Goal: Task Accomplishment & Management: Complete application form

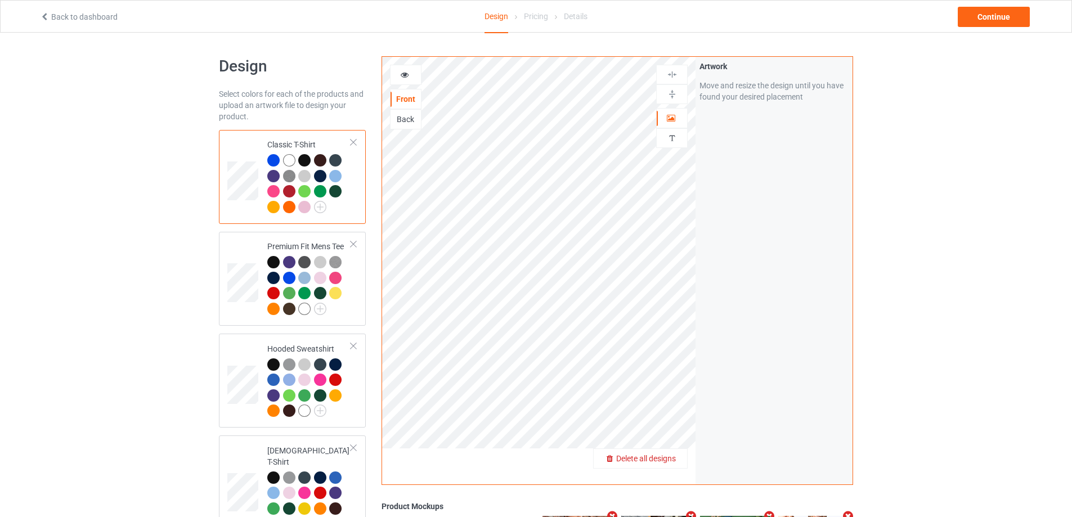
click at [662, 453] on div "Delete all designs" at bounding box center [640, 458] width 93 height 11
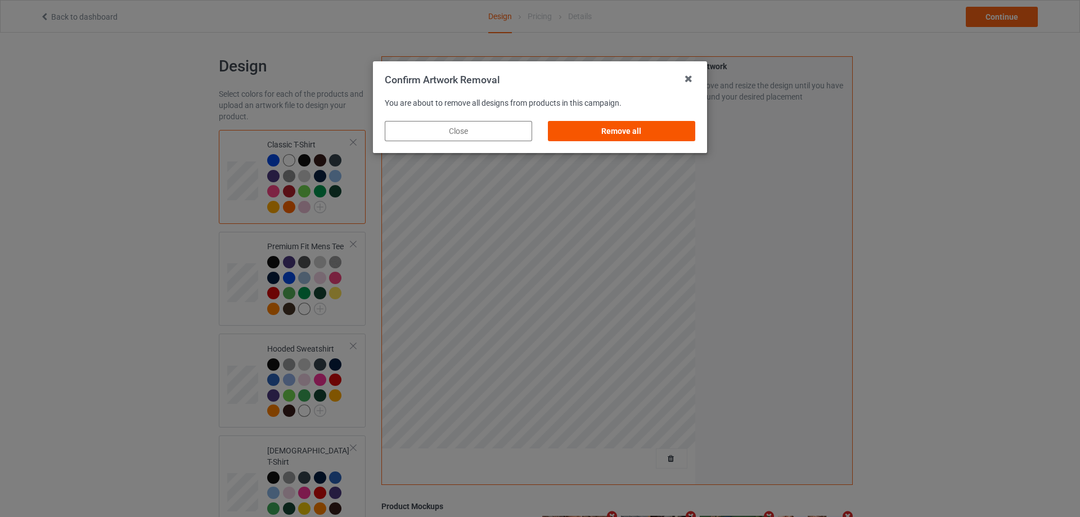
click at [675, 125] on div "Remove all" at bounding box center [621, 131] width 147 height 20
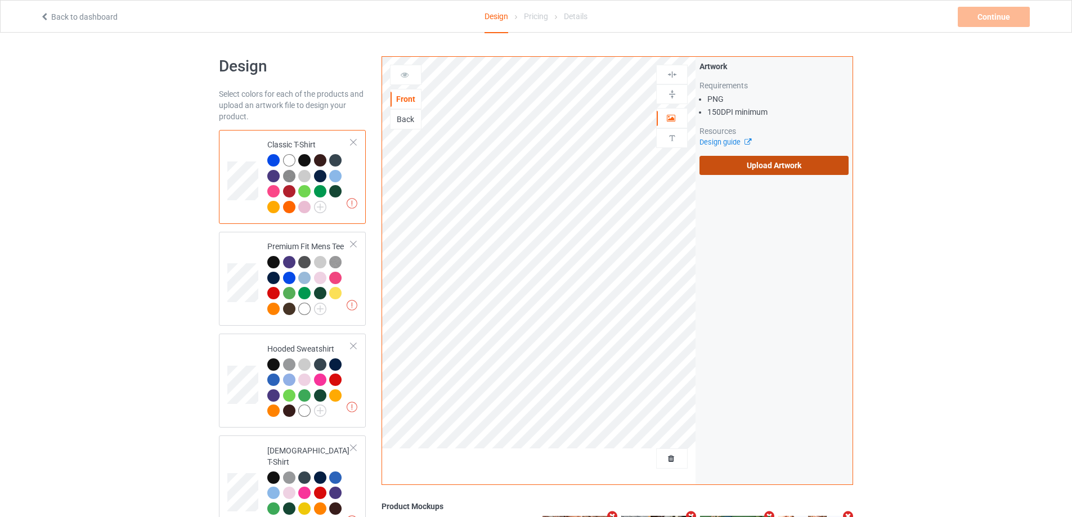
click at [789, 170] on label "Upload Artwork" at bounding box center [773, 165] width 149 height 19
click at [0, 0] on input "Upload Artwork" at bounding box center [0, 0] width 0 height 0
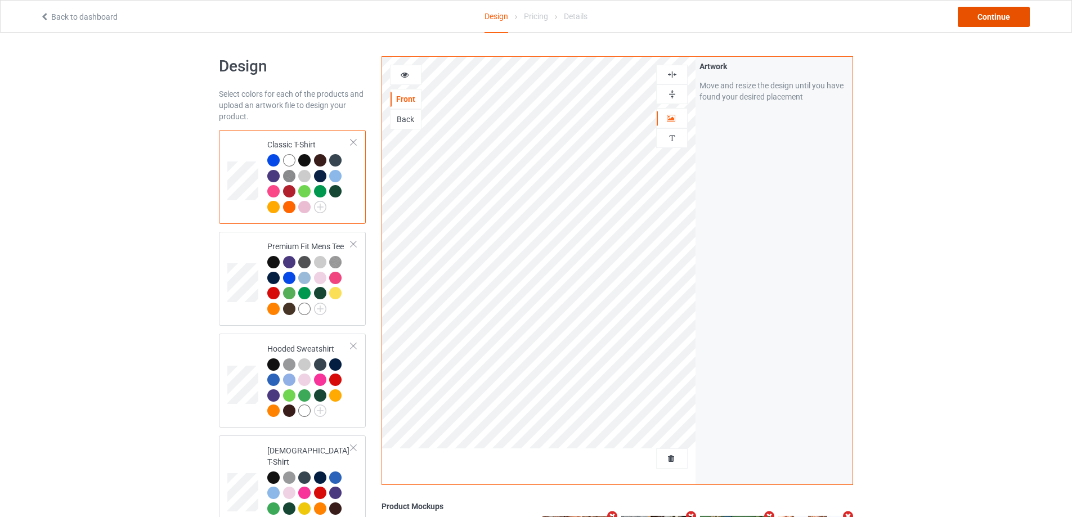
click at [995, 17] on div "Continue" at bounding box center [994, 17] width 72 height 20
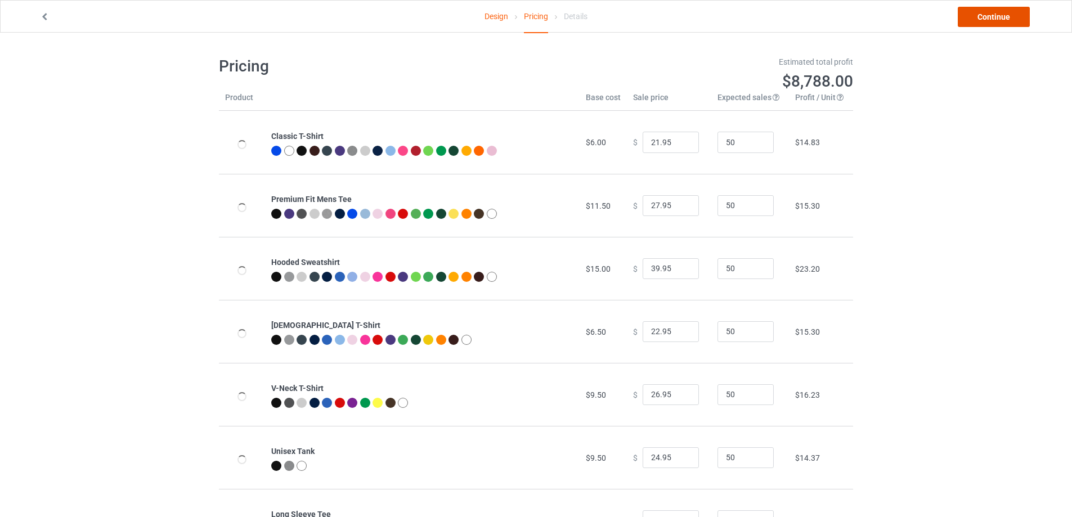
click at [995, 17] on link "Continue" at bounding box center [994, 17] width 72 height 20
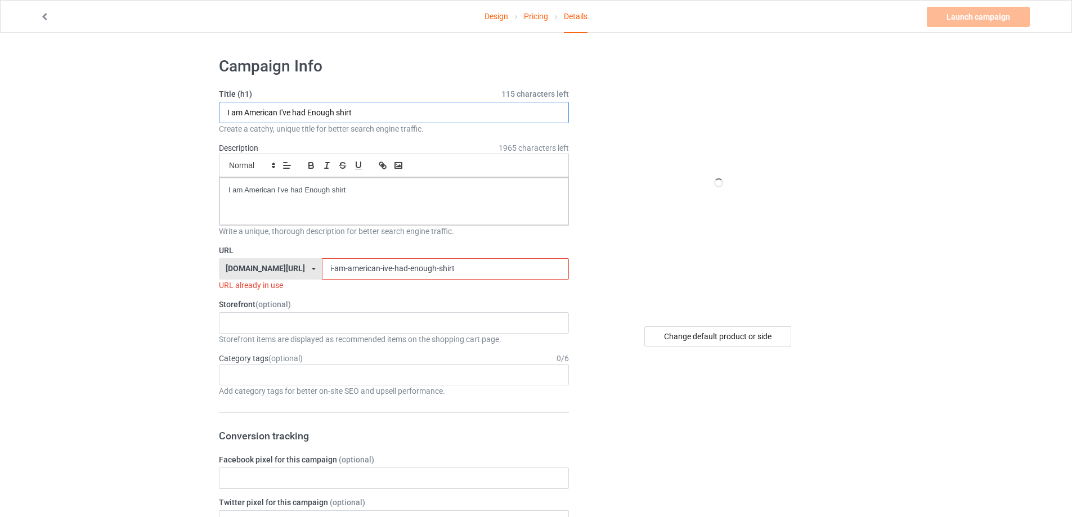
drag, startPoint x: 356, startPoint y: 113, endPoint x: 361, endPoint y: 208, distance: 95.8
paste input "make sense common again America"
type input "make sense common again America shirt"
drag, startPoint x: 183, startPoint y: 187, endPoint x: 172, endPoint y: 192, distance: 12.3
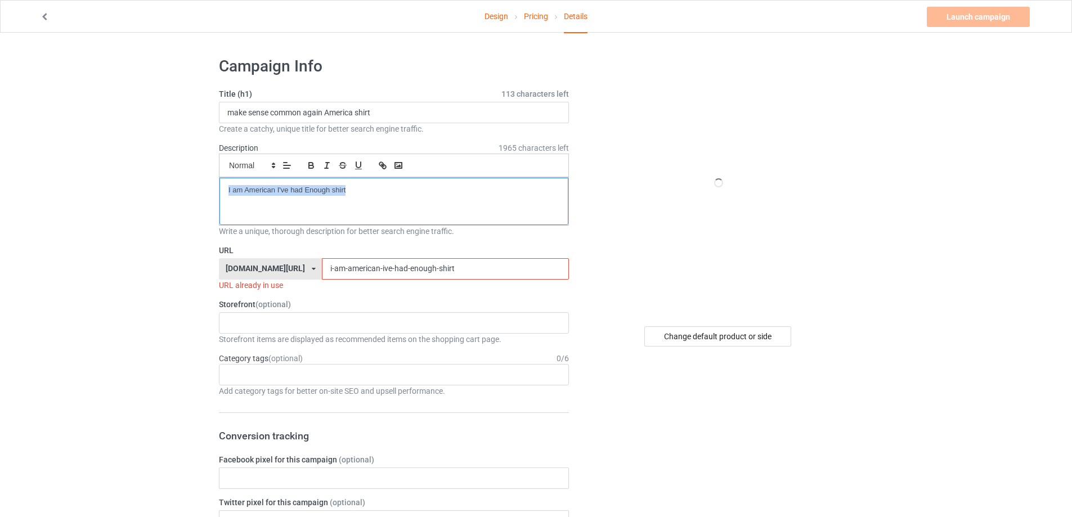
drag, startPoint x: 437, startPoint y: 263, endPoint x: 219, endPoint y: 259, distance: 218.3
click at [219, 259] on div "[DOMAIN_NAME][URL] [DOMAIN_NAME][URL] [DOMAIN_NAME][URL] 5cd2f964b197f721e1cad2…" at bounding box center [394, 268] width 350 height 21
paste input "make-sense-common-again-america-t"
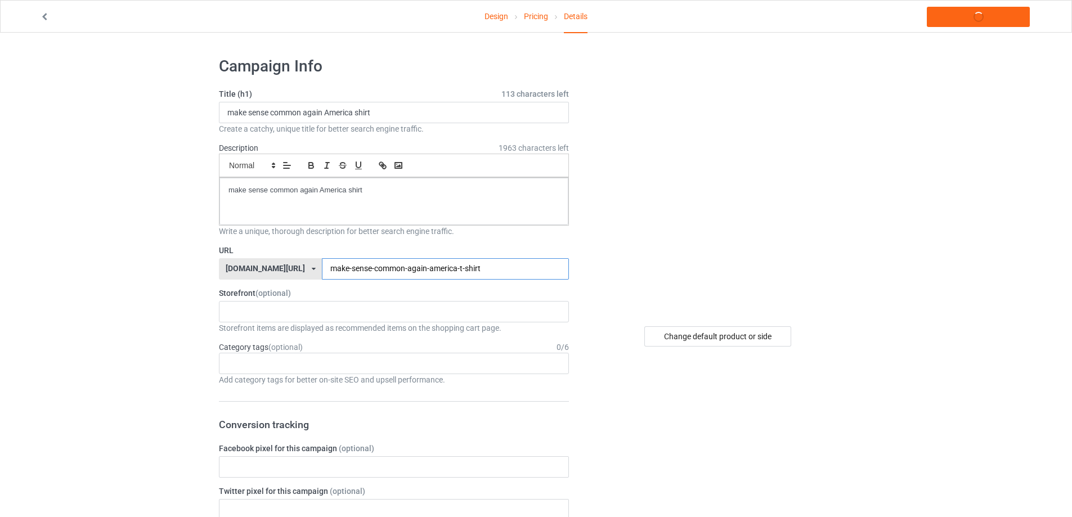
type input "make-sense-common-again-america-t-shirt"
copy p "make sense common again America shirt"
drag, startPoint x: 995, startPoint y: 14, endPoint x: 977, endPoint y: 7, distance: 19.2
click at [994, 13] on link "Launch campaign" at bounding box center [978, 17] width 103 height 20
